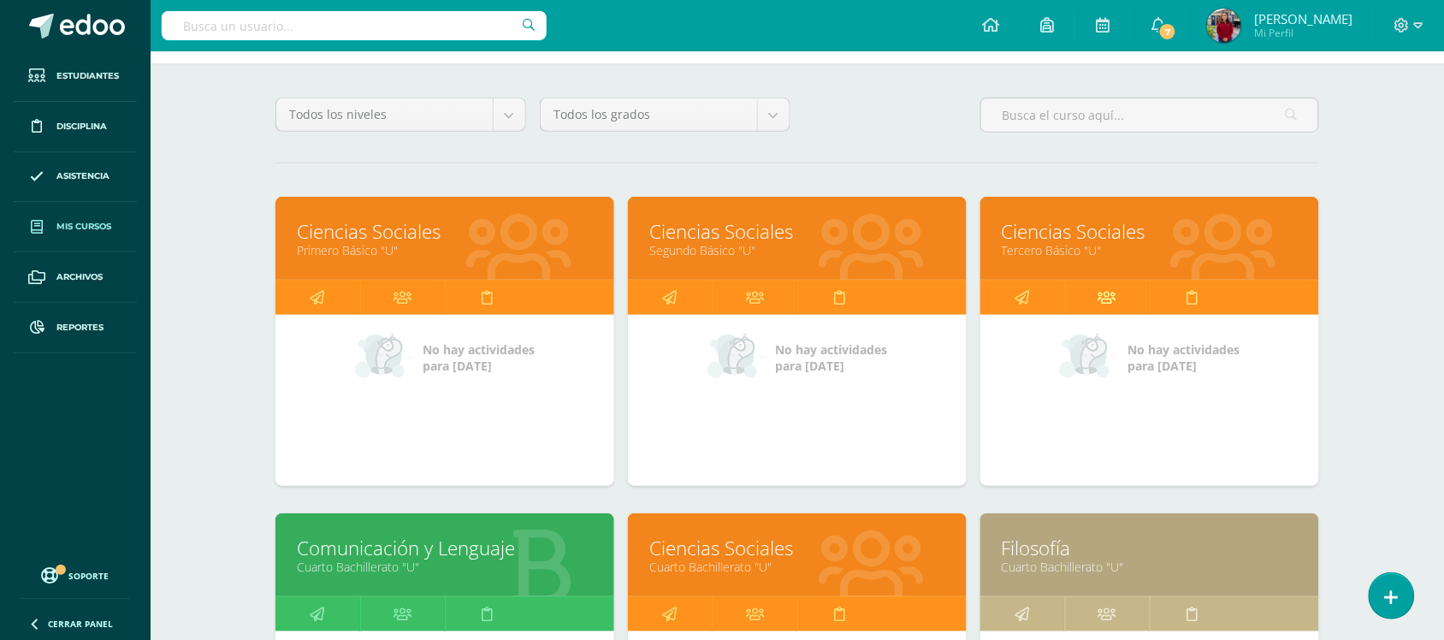
scroll to position [107, 0]
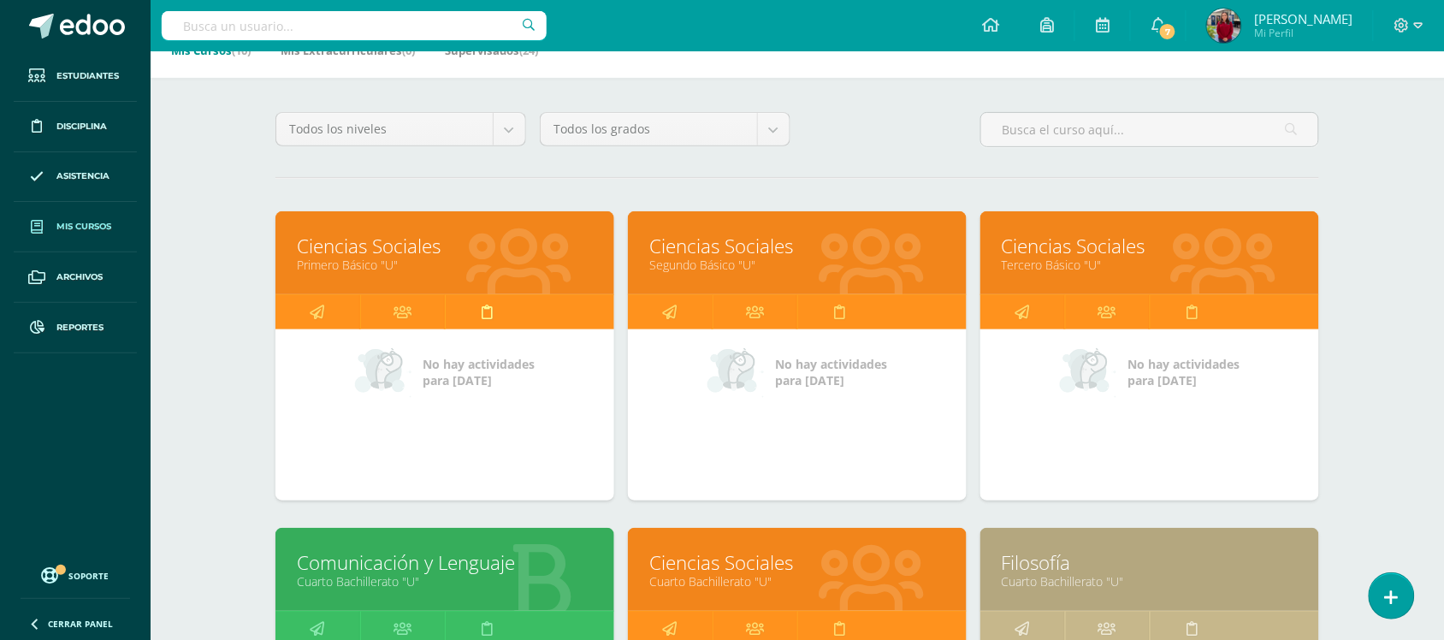
click at [492, 308] on icon at bounding box center [488, 311] width 11 height 33
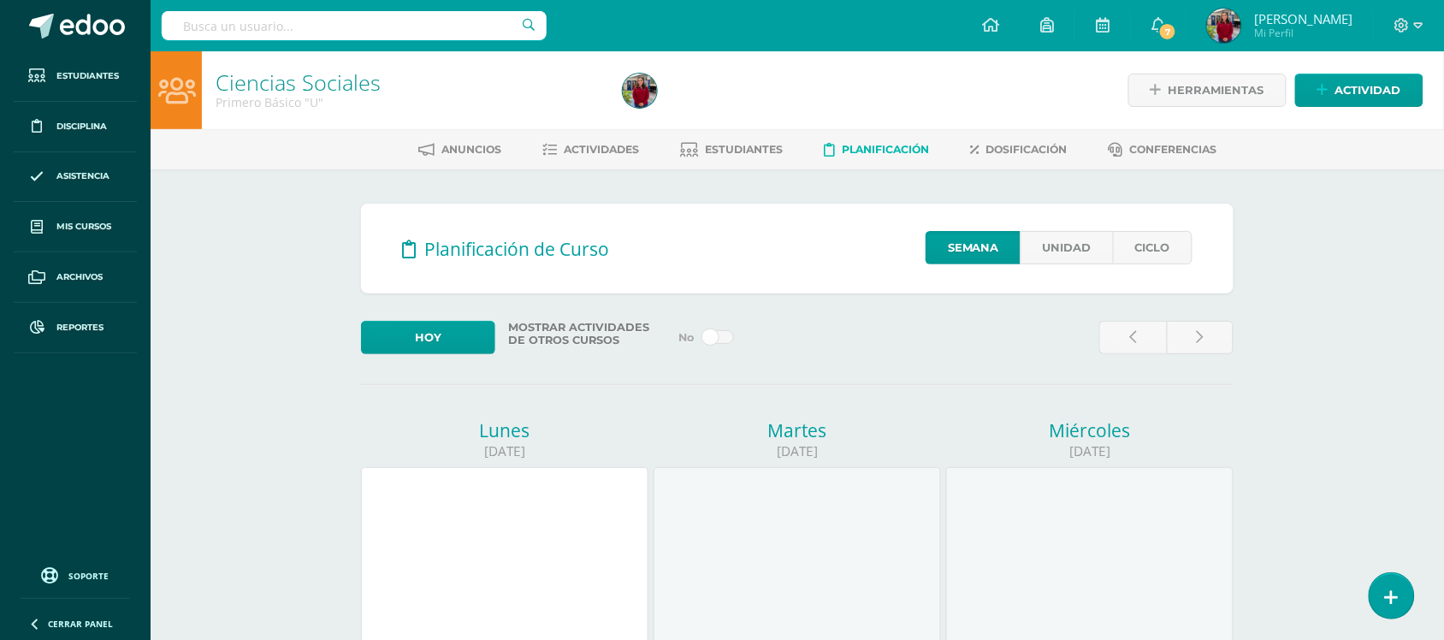
click at [1067, 264] on h2 "Planificación de Curso" at bounding box center [797, 248] width 791 height 35
click at [1074, 257] on link "Unidad" at bounding box center [1067, 247] width 92 height 33
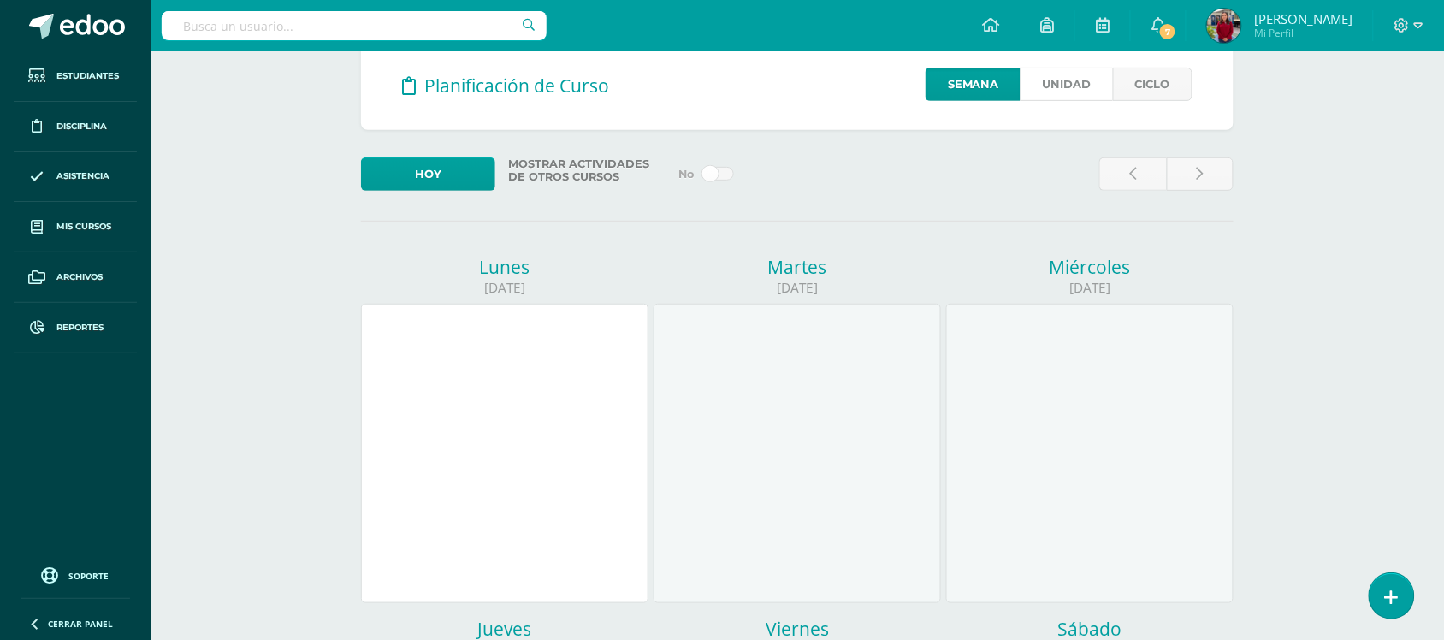
scroll to position [214, 0]
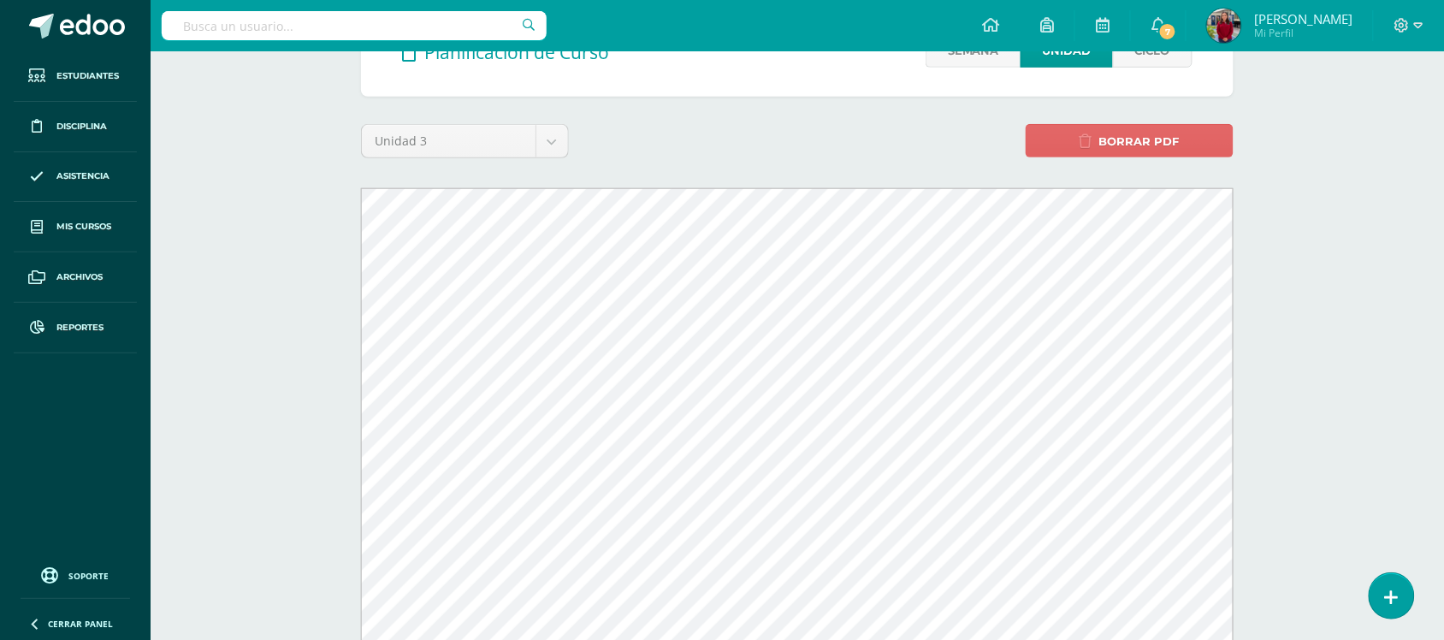
scroll to position [214, 0]
